Goal: Complete application form

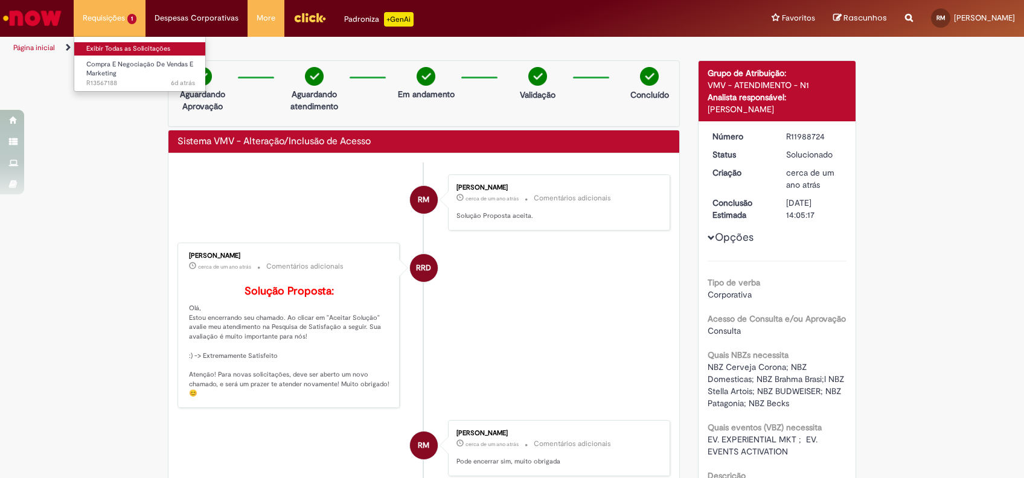
click at [109, 49] on link "Exibir Todas as Solicitações" at bounding box center [140, 48] width 133 height 13
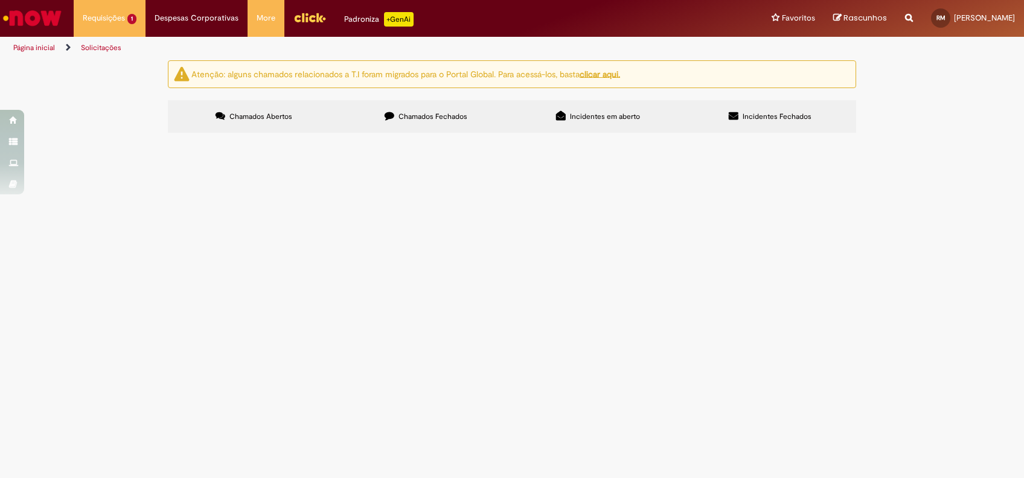
click at [398, 97] on div "Atenção: alguns chamados relacionados a T.I foram migrados para o Portal Global…" at bounding box center [512, 97] width 706 height 75
click at [0, 0] on span "Reforma e manutenção dos bares do [GEOGRAPHIC_DATA], prevista em contrato de pa…" at bounding box center [0, 0] width 0 height 0
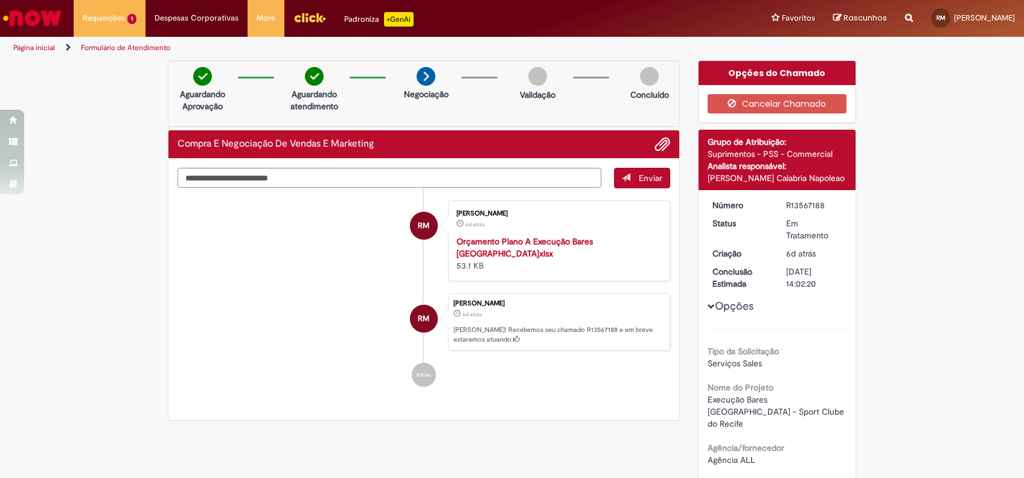
click at [493, 164] on div "Enviar RM [PERSON_NAME] 6d atrás 6 dias atrás Orçamento Plano A Execução Bar…" at bounding box center [423, 290] width 511 height 262
click at [493, 179] on textarea "Digite sua mensagem aqui..." at bounding box center [389, 178] width 424 height 21
type textarea "**********"
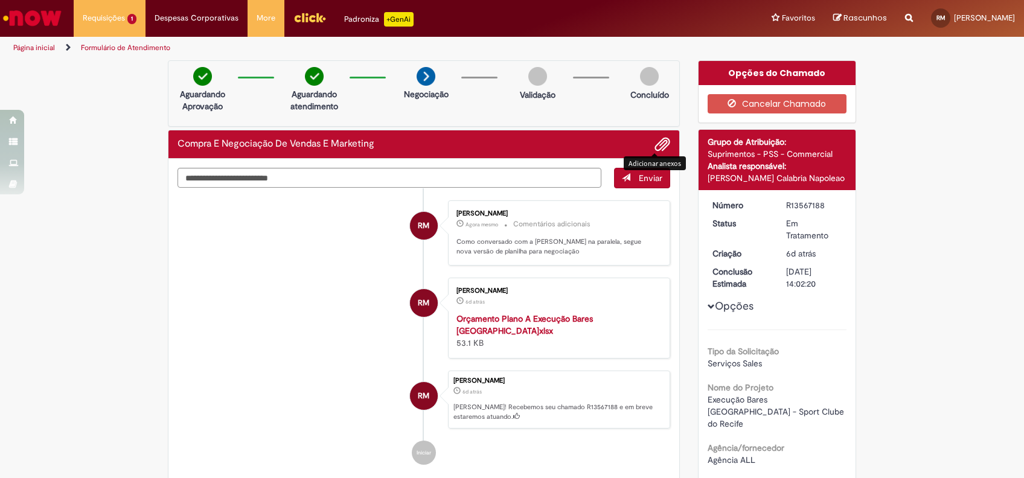
click at [655, 146] on span "Adicionar anexos" at bounding box center [662, 145] width 14 height 14
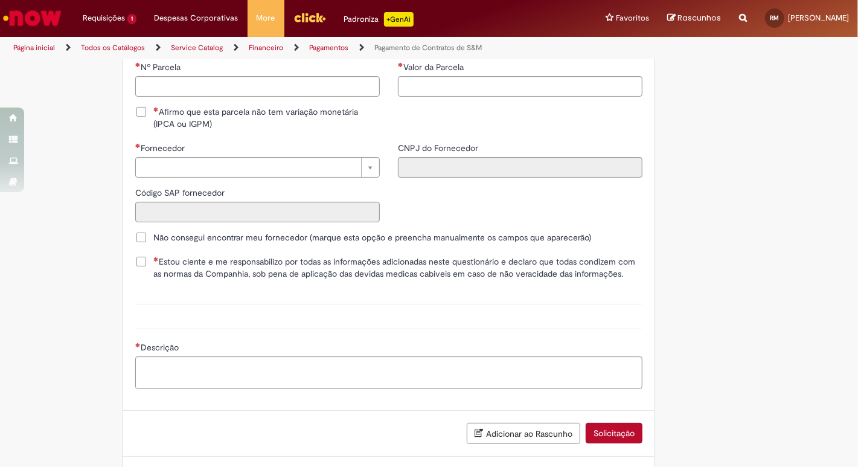
scroll to position [1467, 0]
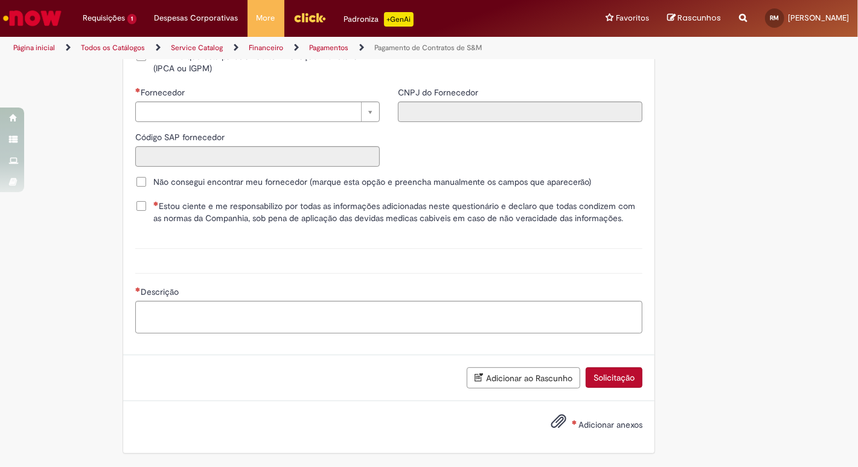
click at [599, 421] on span "Adicionar anexos" at bounding box center [610, 424] width 64 height 11
click at [0, 0] on input "Adicionar anexos" at bounding box center [0, 0] width 0 height 0
click at [590, 430] on label "Adicionar anexos" at bounding box center [587, 425] width 109 height 25
click at [0, 0] on input "Adicionar anexos" at bounding box center [0, 0] width 0 height 0
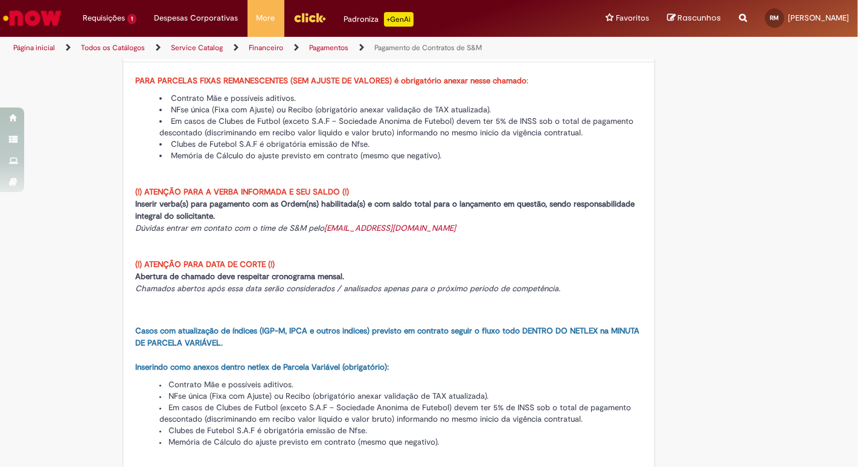
scroll to position [0, 0]
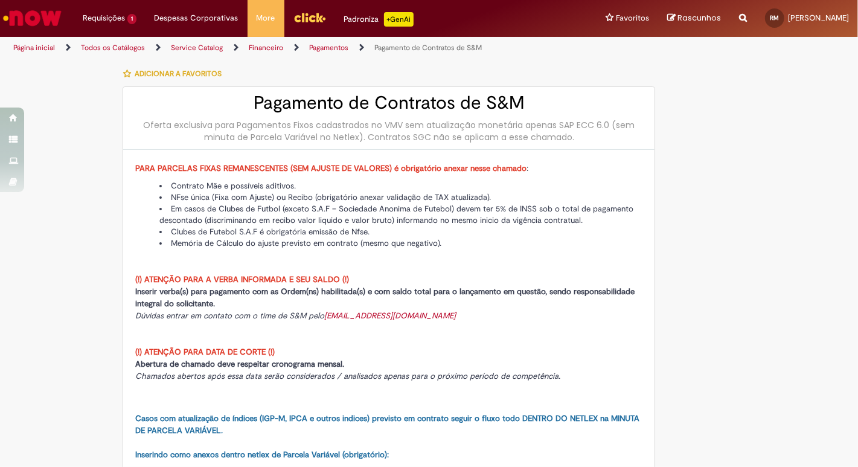
drag, startPoint x: 412, startPoint y: 219, endPoint x: 334, endPoint y: 211, distance: 77.7
click at [335, 208] on li "Em casos de Clubes de Futbol (exceto S.A.F – Sociedade Anonima de Futebol) deve…" at bounding box center [400, 214] width 483 height 23
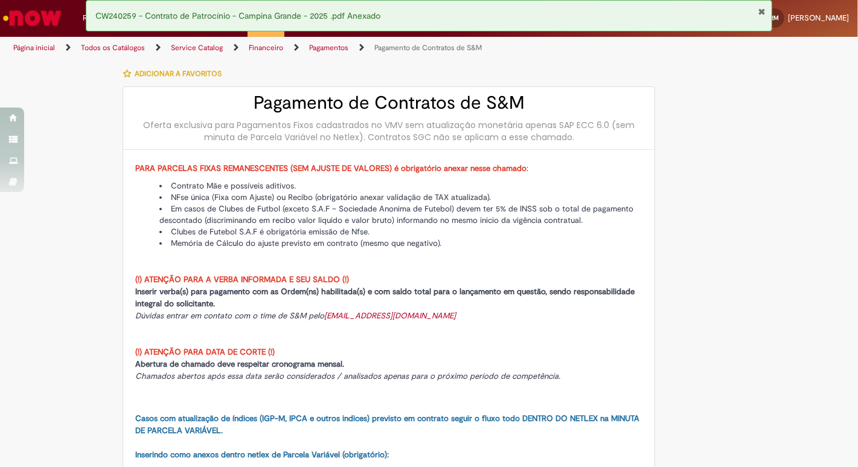
drag, startPoint x: 365, startPoint y: 190, endPoint x: 355, endPoint y: 198, distance: 12.4
click at [355, 198] on ul "Contrato Mãe e possíveis aditivos. NFse única (Fixa com Ajuste) ou Recibo (obri…" at bounding box center [388, 214] width 507 height 69
drag, startPoint x: 355, startPoint y: 198, endPoint x: 336, endPoint y: 207, distance: 21.3
click at [336, 207] on li "Em casos de Clubes de Futbol (exceto S.A.F – Sociedade Anonima de Futebol) deve…" at bounding box center [400, 214] width 483 height 23
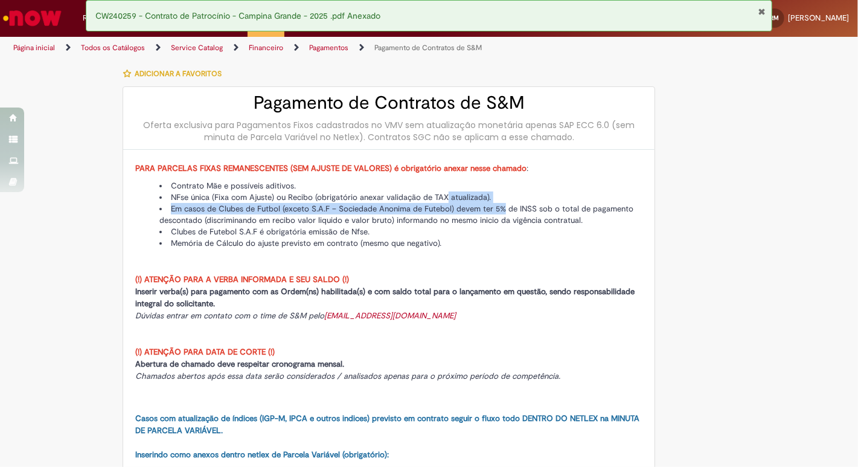
drag, startPoint x: 494, startPoint y: 206, endPoint x: 438, endPoint y: 197, distance: 56.4
click at [439, 197] on ul "Contrato Mãe e possíveis aditivos. NFse única (Fixa com Ajuste) ou Recibo (obri…" at bounding box center [388, 214] width 507 height 69
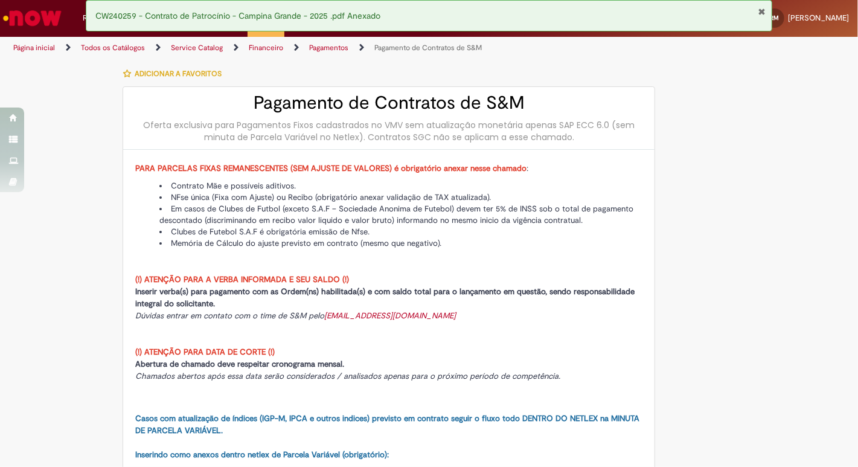
drag, startPoint x: 438, startPoint y: 197, endPoint x: 384, endPoint y: 200, distance: 54.4
click at [384, 200] on li "NFse única (Fixa com Ajuste) ou Recibo (obrigatório anexar validação de TAX atu…" at bounding box center [400, 196] width 483 height 11
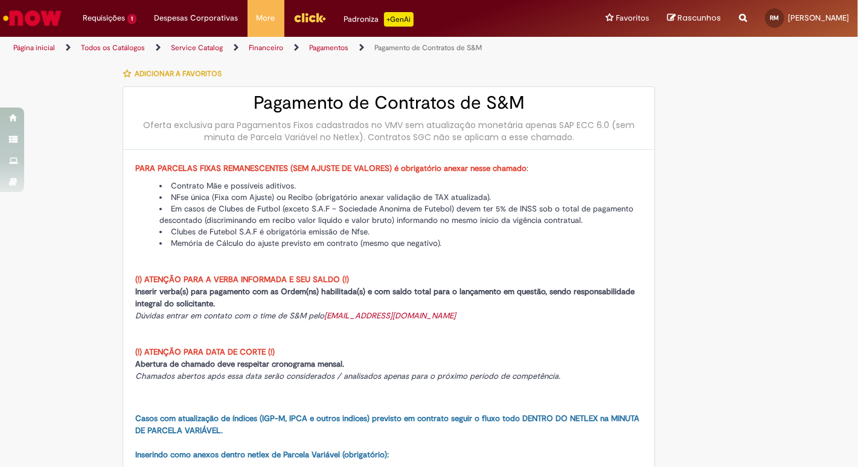
click at [314, 235] on li "Clubes de Futebol S.A.F é obrigatória emissão de Nfse." at bounding box center [400, 231] width 483 height 11
click at [406, 279] on p "(!) ATENÇÃO PARA A VERBA INFORMADA E SEU SALDO (!) Inserir verba(s) para pagame…" at bounding box center [388, 297] width 507 height 48
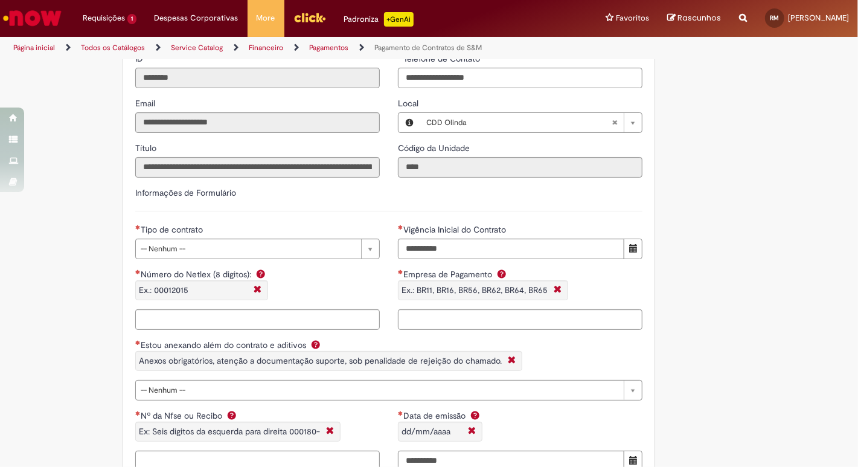
scroll to position [751, 0]
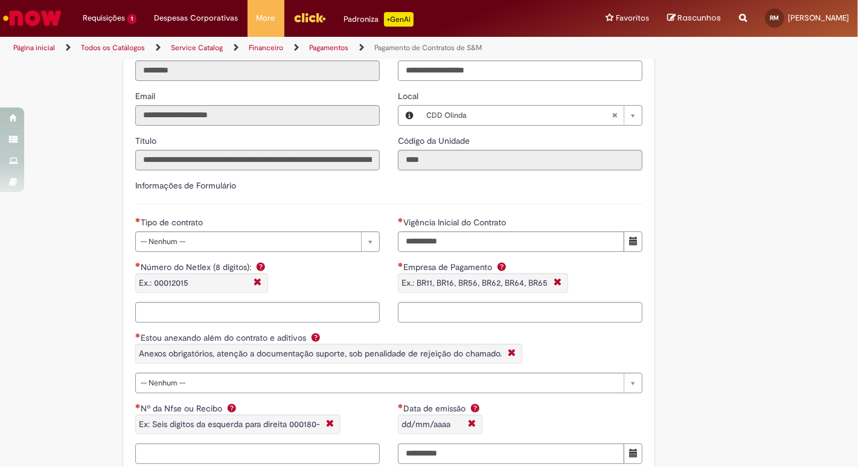
click at [275, 252] on div "**********" at bounding box center [257, 273] width 263 height 115
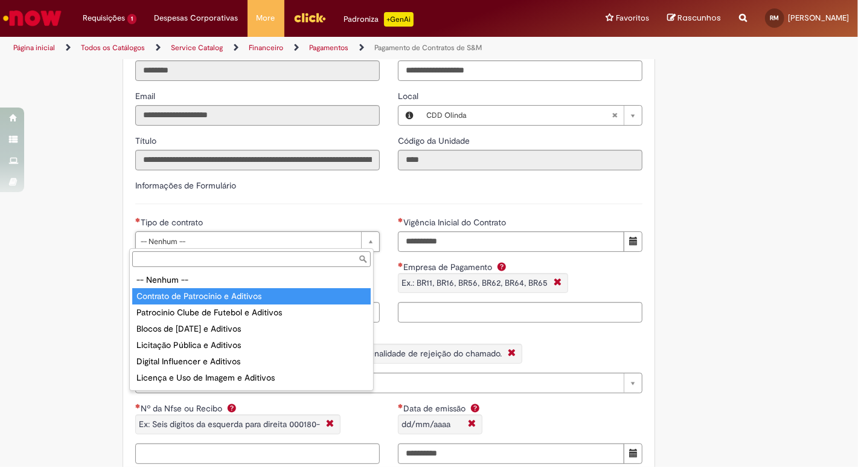
drag, startPoint x: 264, startPoint y: 297, endPoint x: 359, endPoint y: 268, distance: 98.5
type input "**********"
select select "**********"
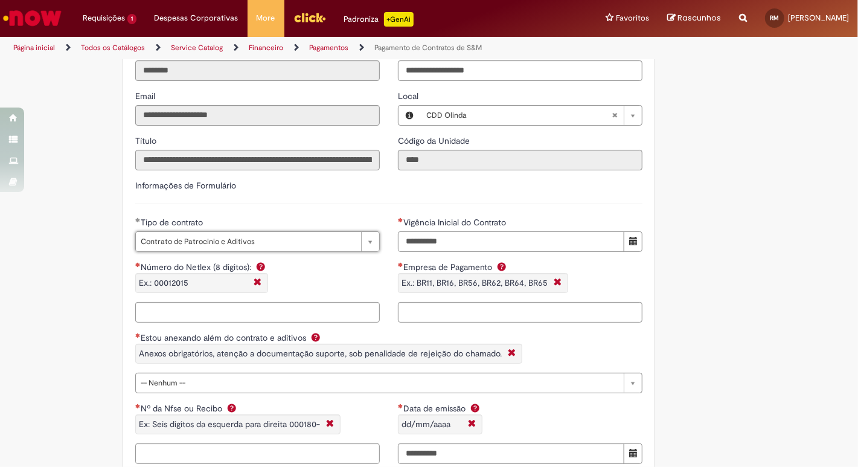
click at [461, 241] on input "Vigência Inicial do Contrato" at bounding box center [511, 241] width 226 height 21
